Goal: Check status: Check status

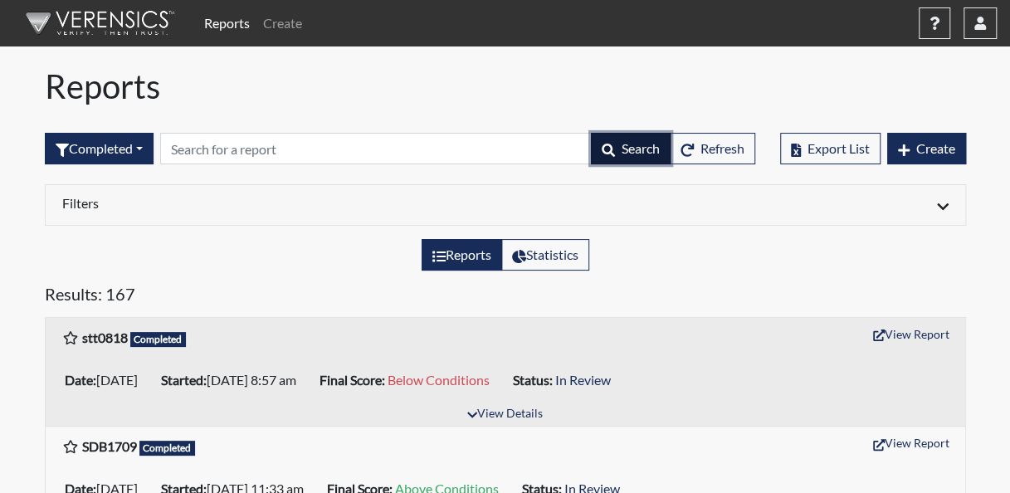
click at [610, 144] on icon "button" at bounding box center [608, 150] width 13 height 13
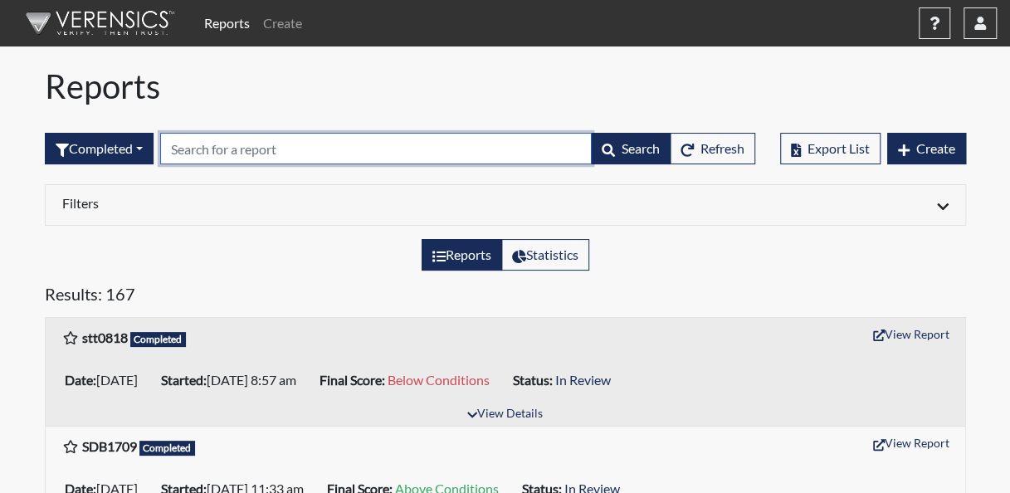
click at [359, 152] on input "text" at bounding box center [376, 149] width 432 height 32
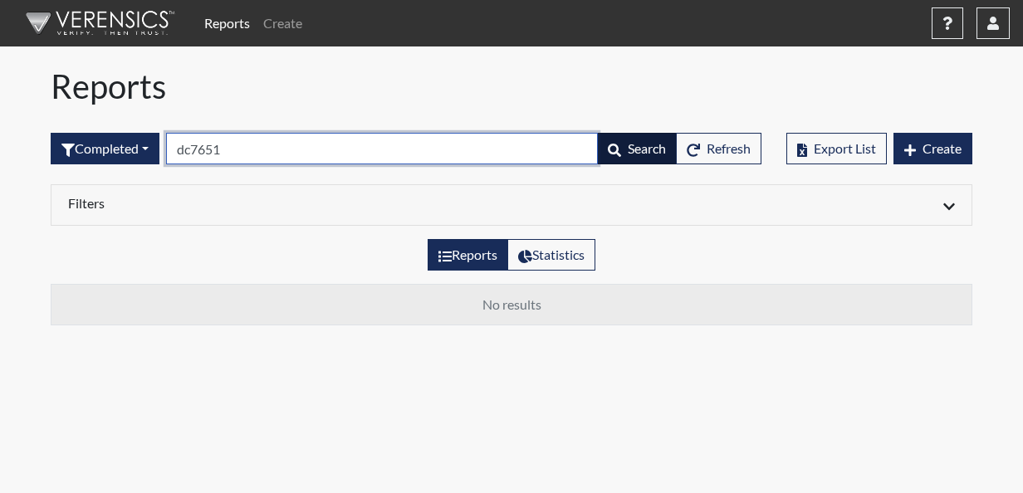
type input "dc7651"
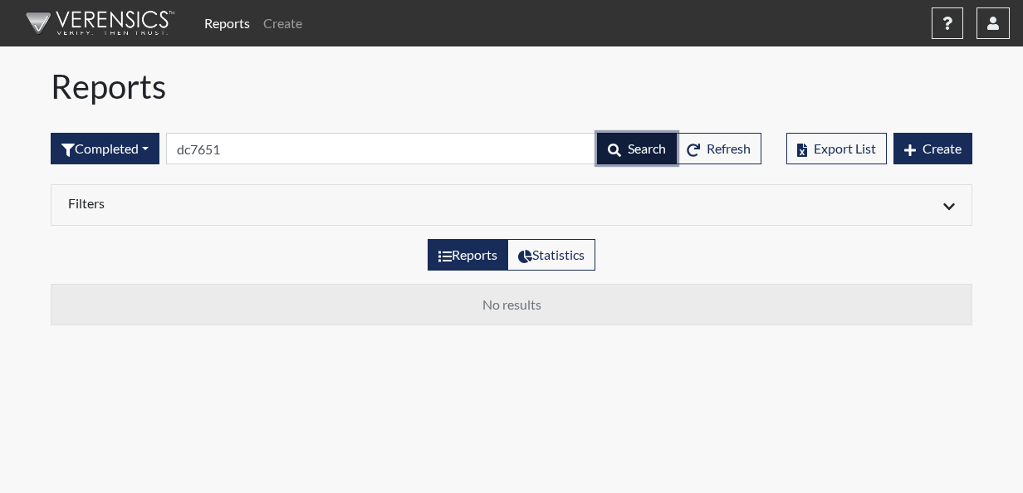
click at [632, 143] on span "Search" at bounding box center [647, 148] width 38 height 16
